Goal: Communication & Community: Answer question/provide support

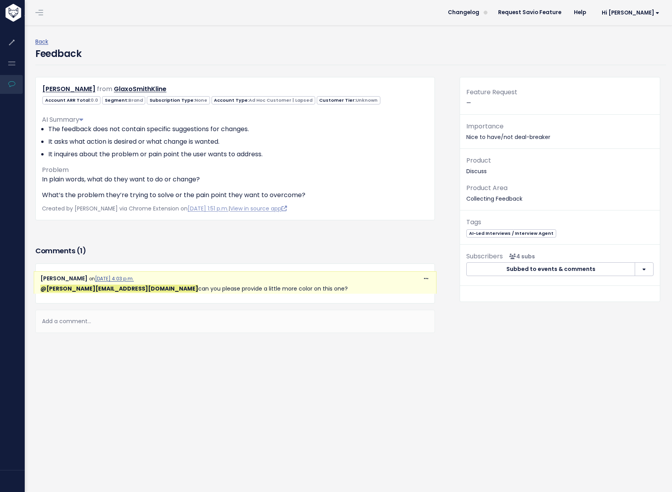
click at [246, 319] on div "Add a comment..." at bounding box center [235, 321] width 400 height 23
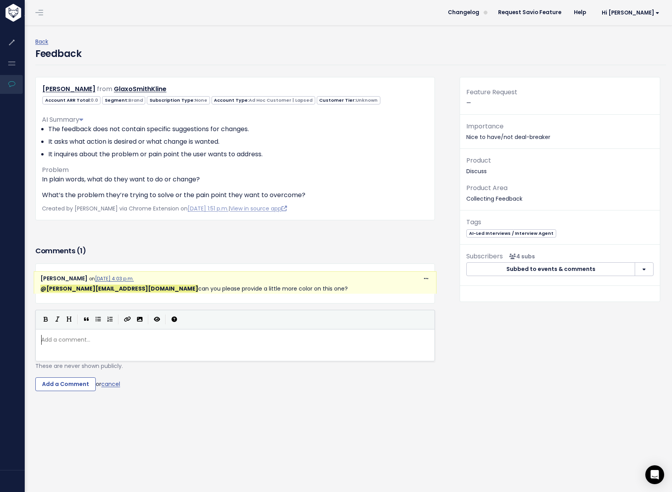
scroll to position [3, 0]
type textarea "Sorr"
type textarea "y, I must have submitted wrong. My context didn't come through."
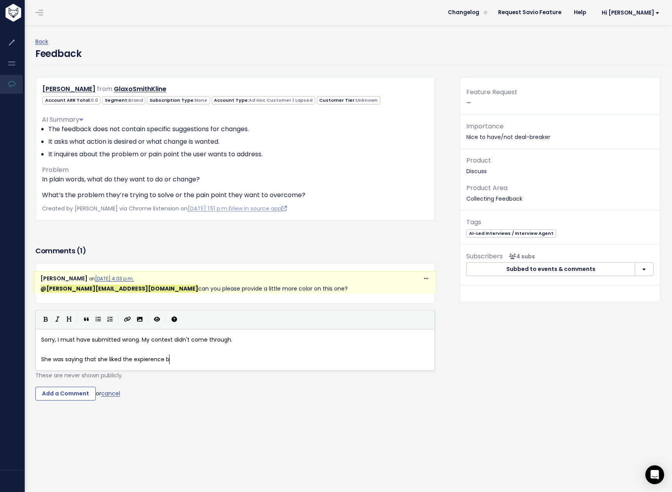
type textarea "She was saying that she liked the expierence bt"
type textarea "ut she found the AI interviewer repertiive"
type textarea "ttu"
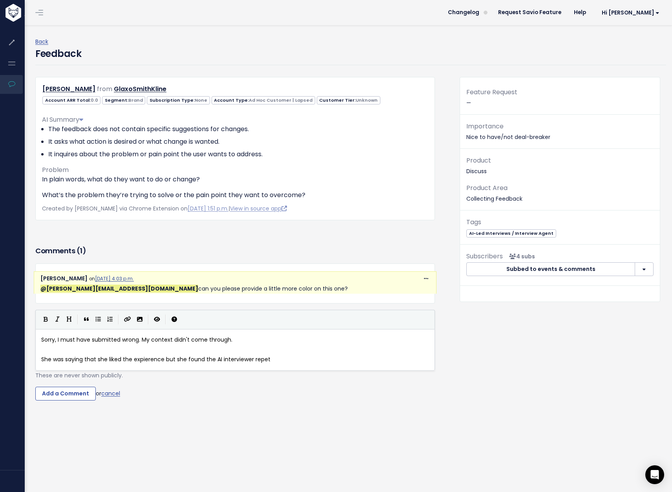
type textarea "u"
type textarea "ititve. Even after we released the follow up intstru"
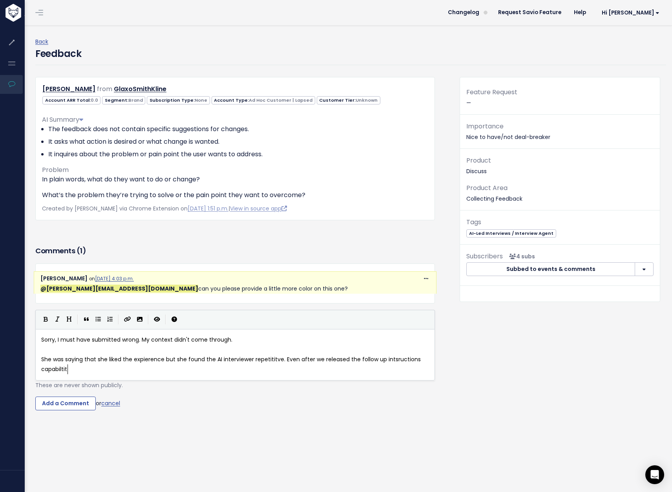
type textarea "ructions capabiltit y"
type textarea "y."
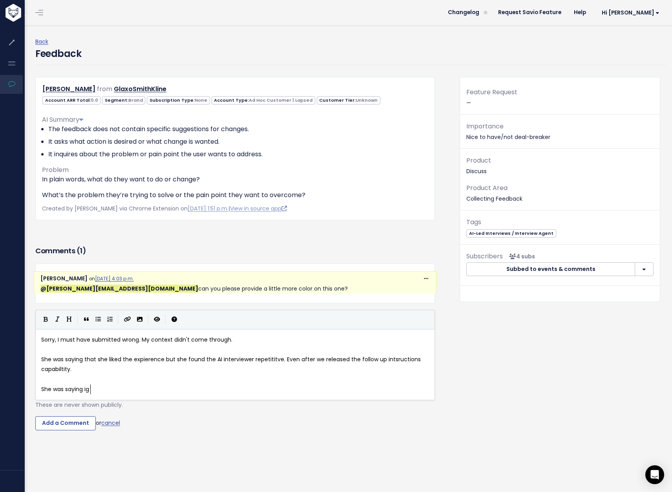
type textarea "She was saying ig t"
type textarea "f there is a way to s"
type textarea "decrease c"
type textarea "repritive nature it would help with repondetn"
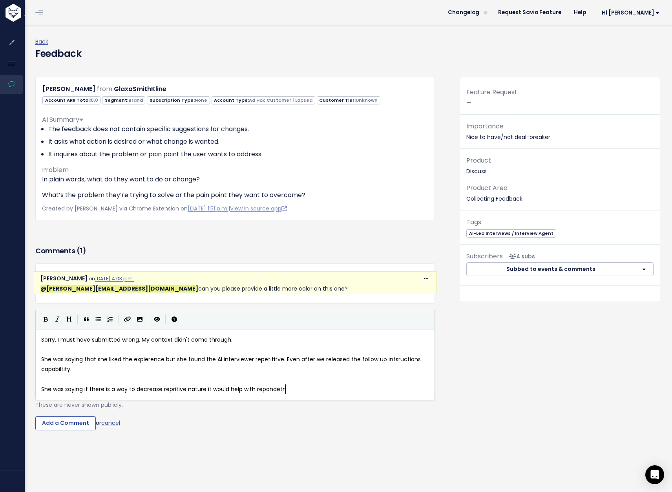
scroll to position [3, 123]
click at [186, 401] on form "Sorry, I must have submitted wrong. My context didn't come through. She was say…" at bounding box center [235, 370] width 400 height 120
click at [183, 387] on span "She was saying if there is a way to decrease repritive nature it would help wit…" at bounding box center [161, 389] width 241 height 8
click at [175, 389] on span "She was saying if there is a way to decrease repritive nature it would help wit…" at bounding box center [161, 389] width 241 height 8
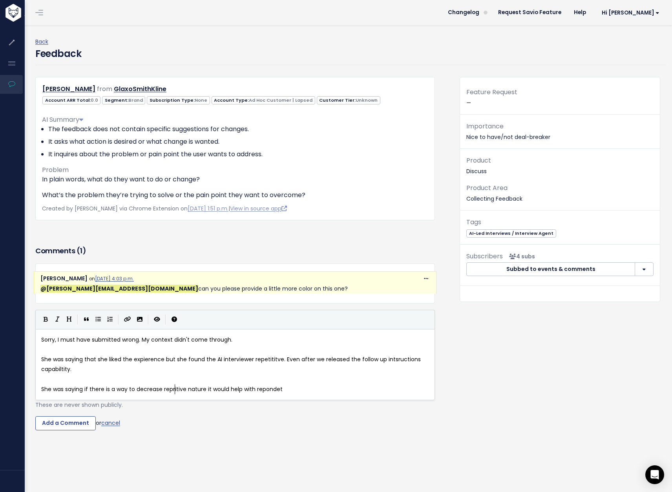
type textarea "​"
click at [173, 389] on span "She was saying if there is a way to decrease repritive nature it would help wit…" at bounding box center [161, 389] width 241 height 8
type textarea "repetitive"
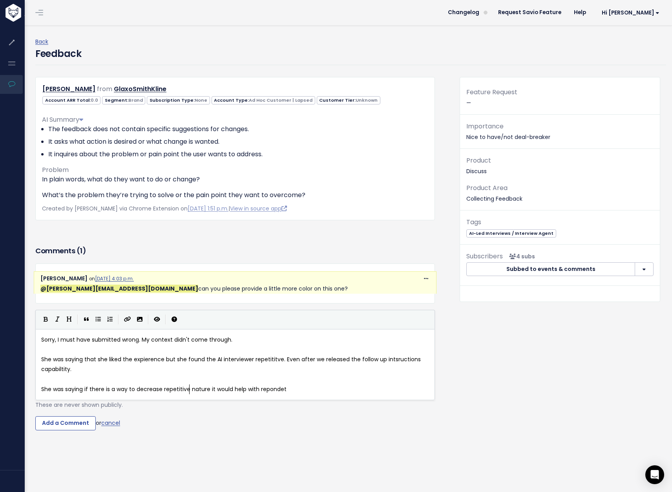
scroll to position [3, 26]
click at [281, 395] on div "x Sorry, I must have submitted wrong. My context didn't come through. ​ She was…" at bounding box center [235, 364] width 391 height 62
type textarea "nt engagmenet and insights."
click at [65, 424] on input "Add a Comment" at bounding box center [65, 423] width 60 height 14
